Goal: Check status: Check status

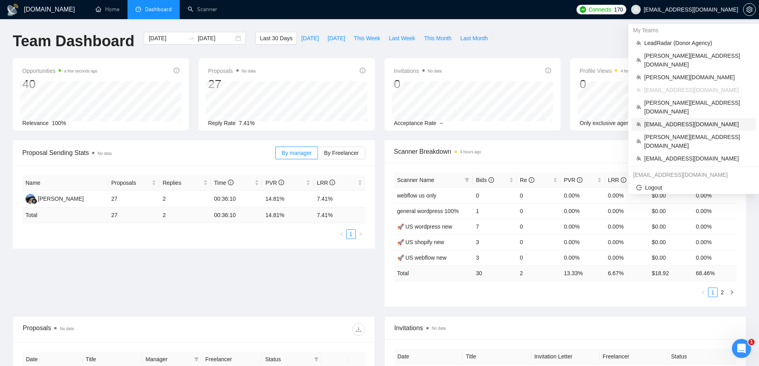
click at [657, 120] on span "[EMAIL_ADDRESS][DOMAIN_NAME]" at bounding box center [697, 124] width 107 height 9
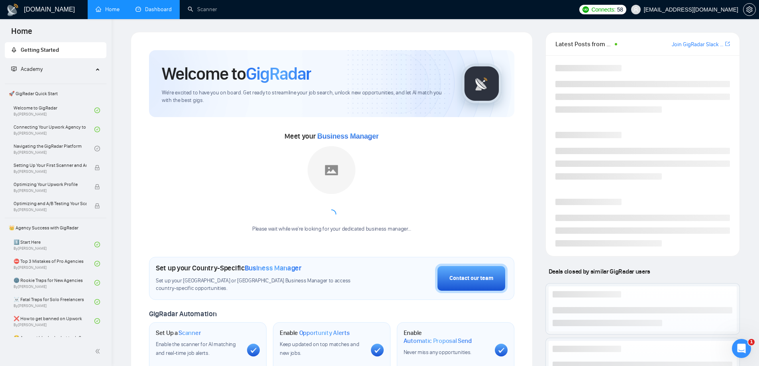
click at [155, 11] on link "Dashboard" at bounding box center [153, 9] width 36 height 7
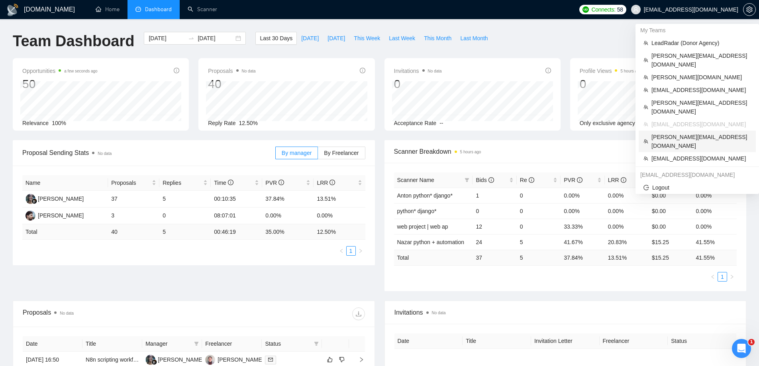
click at [663, 133] on span "[PERSON_NAME][EMAIL_ADDRESS][DOMAIN_NAME]" at bounding box center [701, 142] width 100 height 18
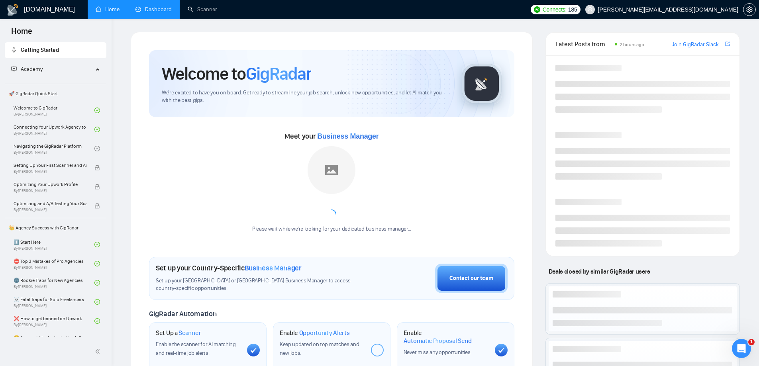
click at [146, 9] on link "Dashboard" at bounding box center [153, 9] width 36 height 7
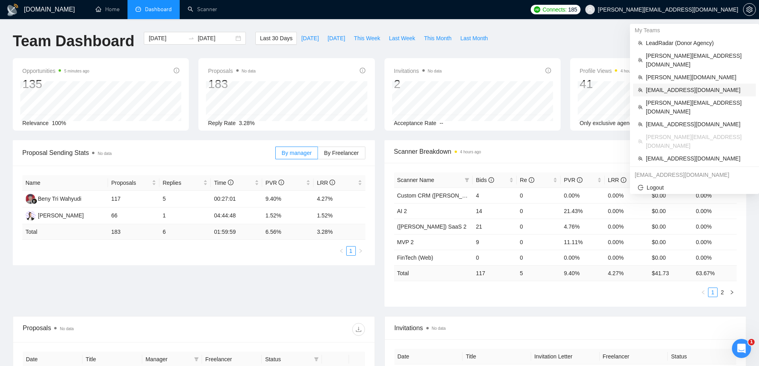
click at [666, 86] on span "[EMAIL_ADDRESS][DOMAIN_NAME]" at bounding box center [698, 90] width 105 height 9
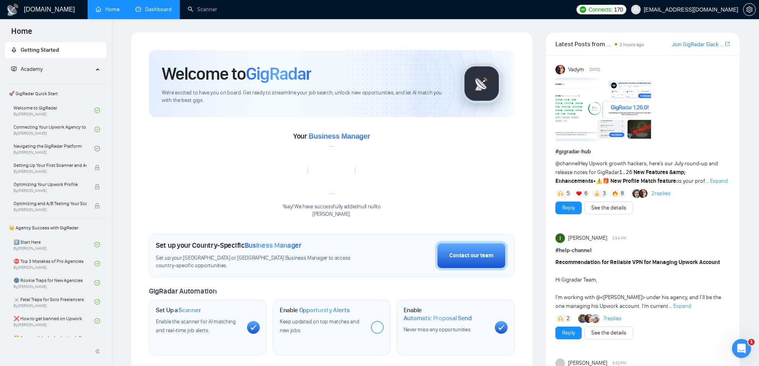
click at [161, 9] on link "Dashboard" at bounding box center [153, 9] width 36 height 7
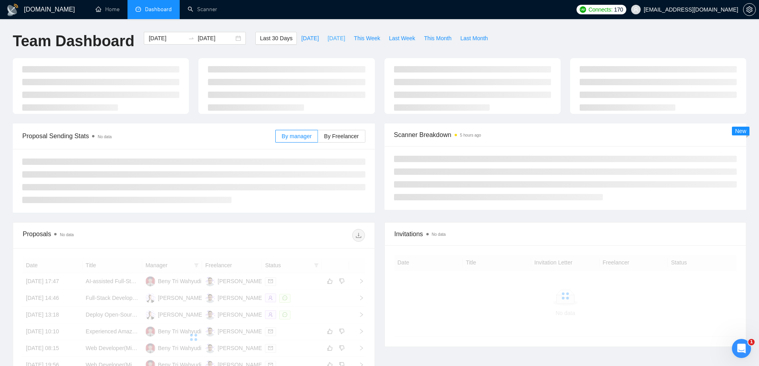
click at [334, 41] on span "[DATE]" at bounding box center [336, 38] width 18 height 9
type input "[DATE]"
